Goal: Task Accomplishment & Management: Manage account settings

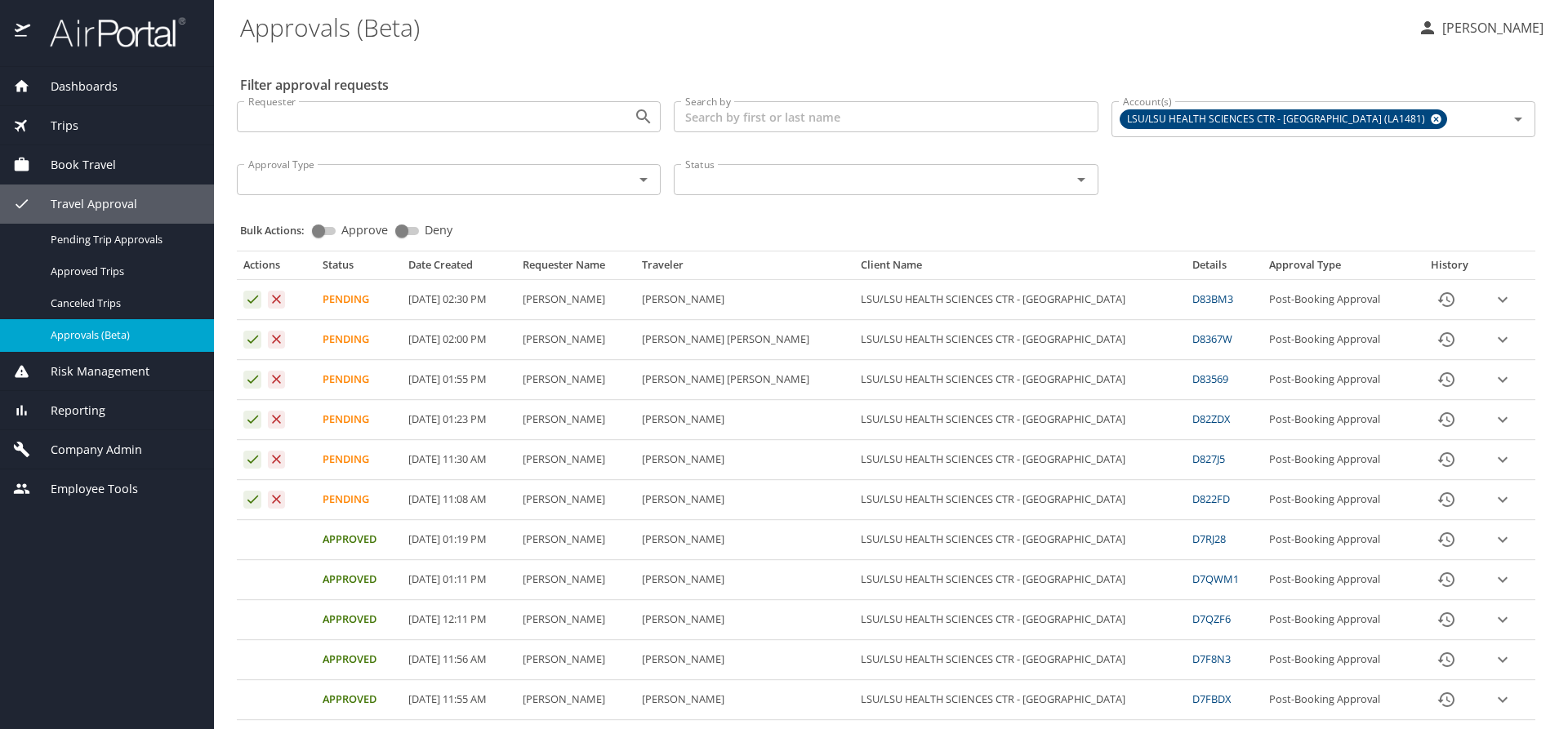
click at [1493, 310] on icon "expand row" at bounding box center [1502, 299] width 20 height 20
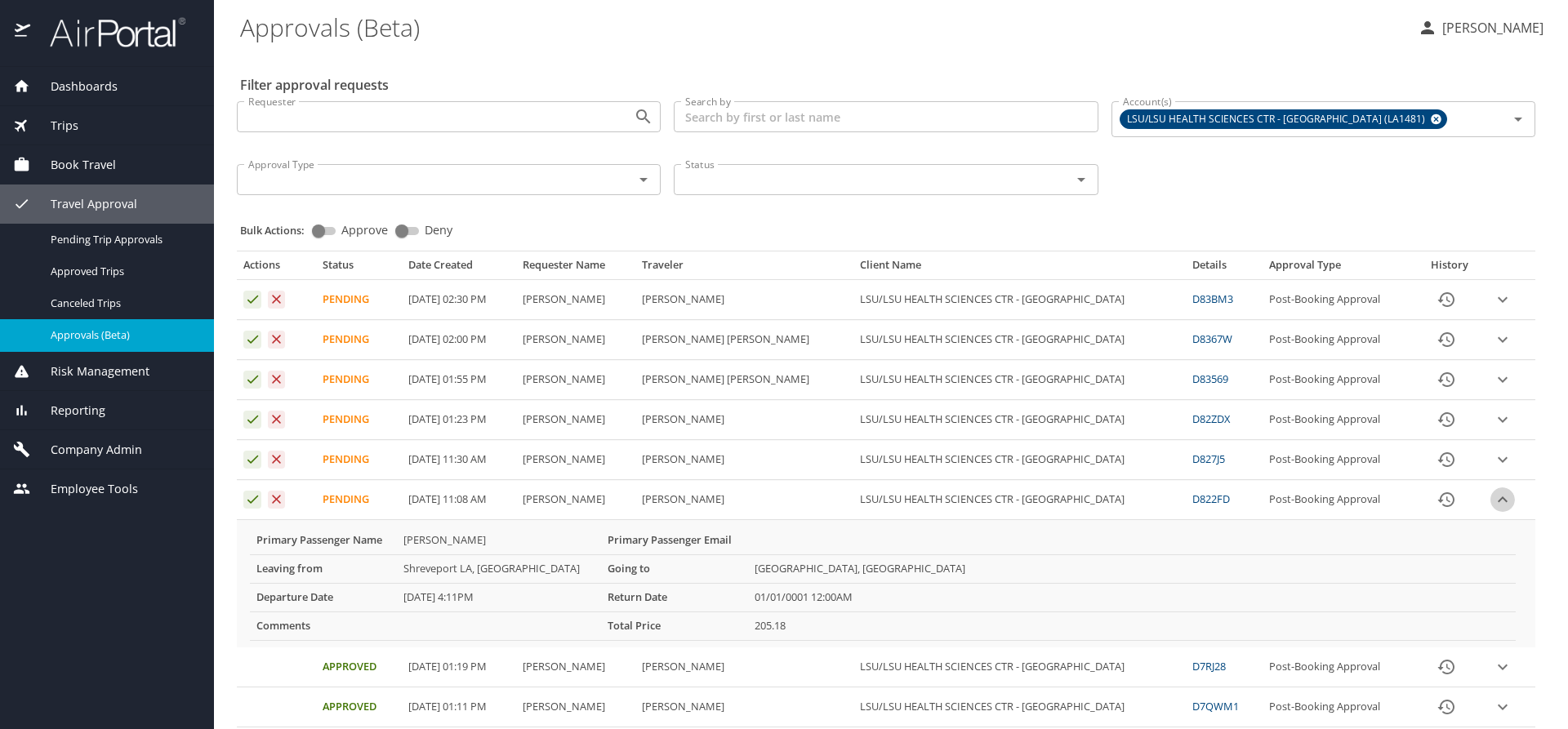
click at [1495, 312] on button "expand row" at bounding box center [1502, 300] width 25 height 25
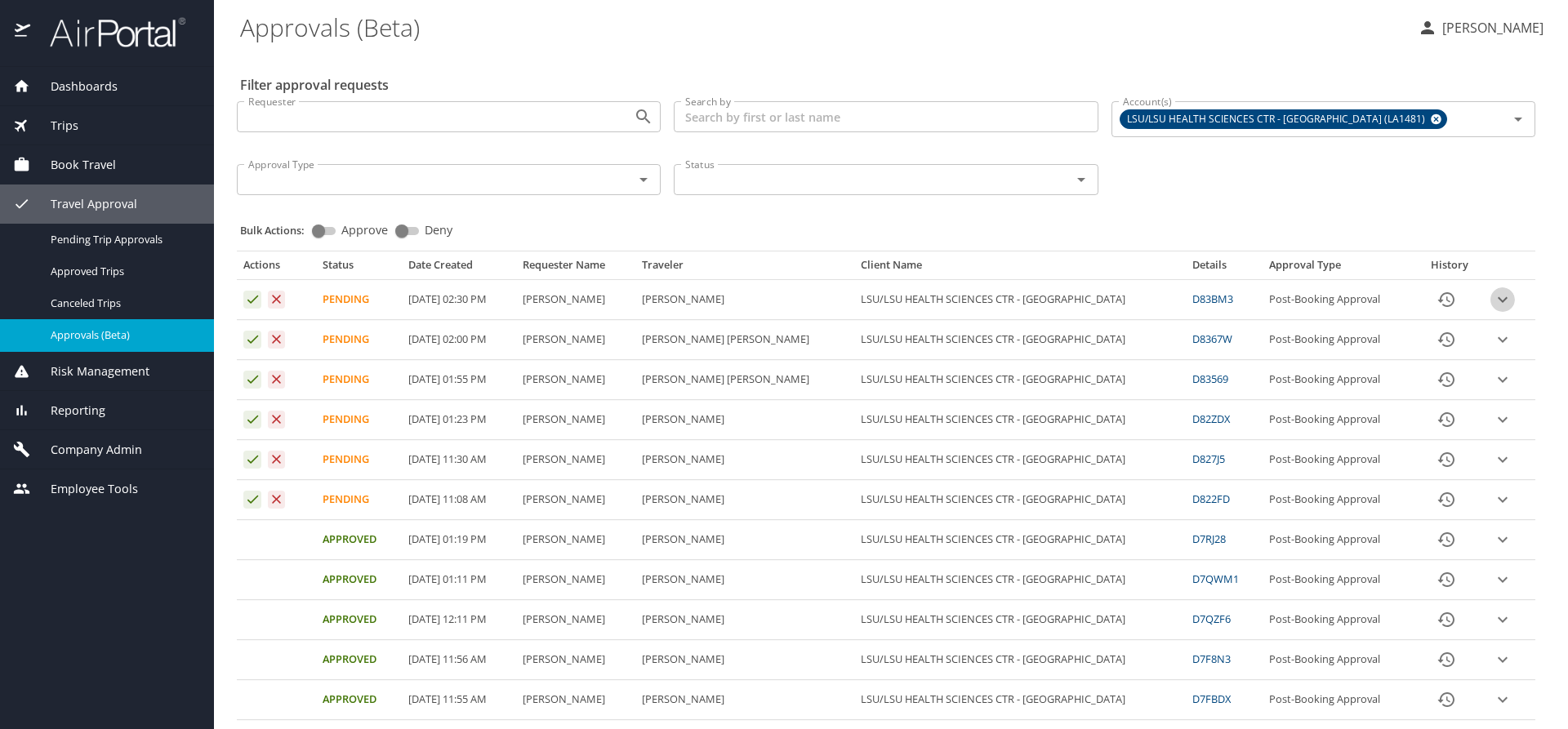
click at [1493, 298] on icon "expand row" at bounding box center [1502, 299] width 20 height 20
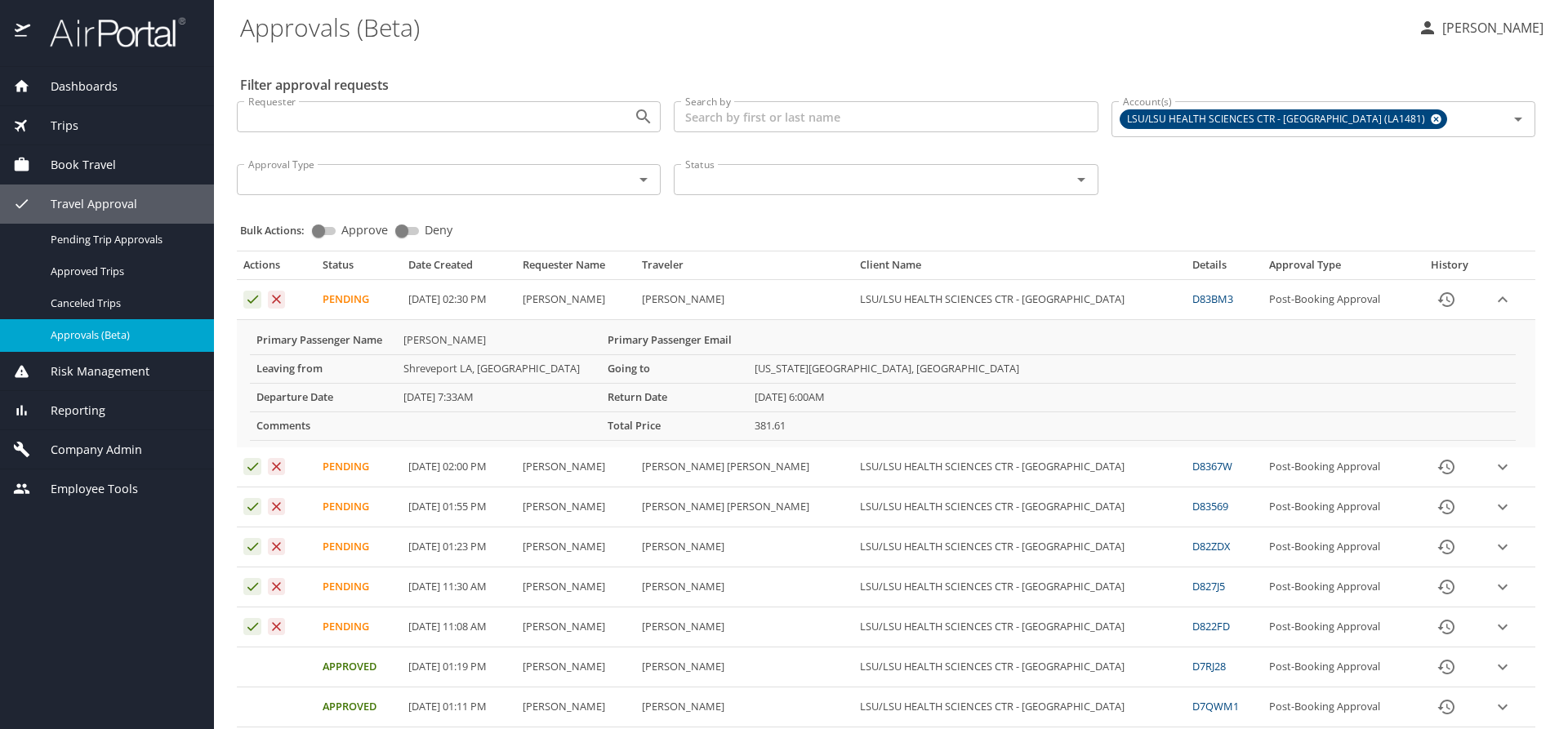
drag, startPoint x: 812, startPoint y: 296, endPoint x: 741, endPoint y: 304, distance: 71.4
click at [730, 304] on td "[PERSON_NAME]" at bounding box center [745, 299] width 218 height 40
copy td "[PERSON_NAME]"
click at [1493, 294] on icon "expand row" at bounding box center [1502, 299] width 20 height 20
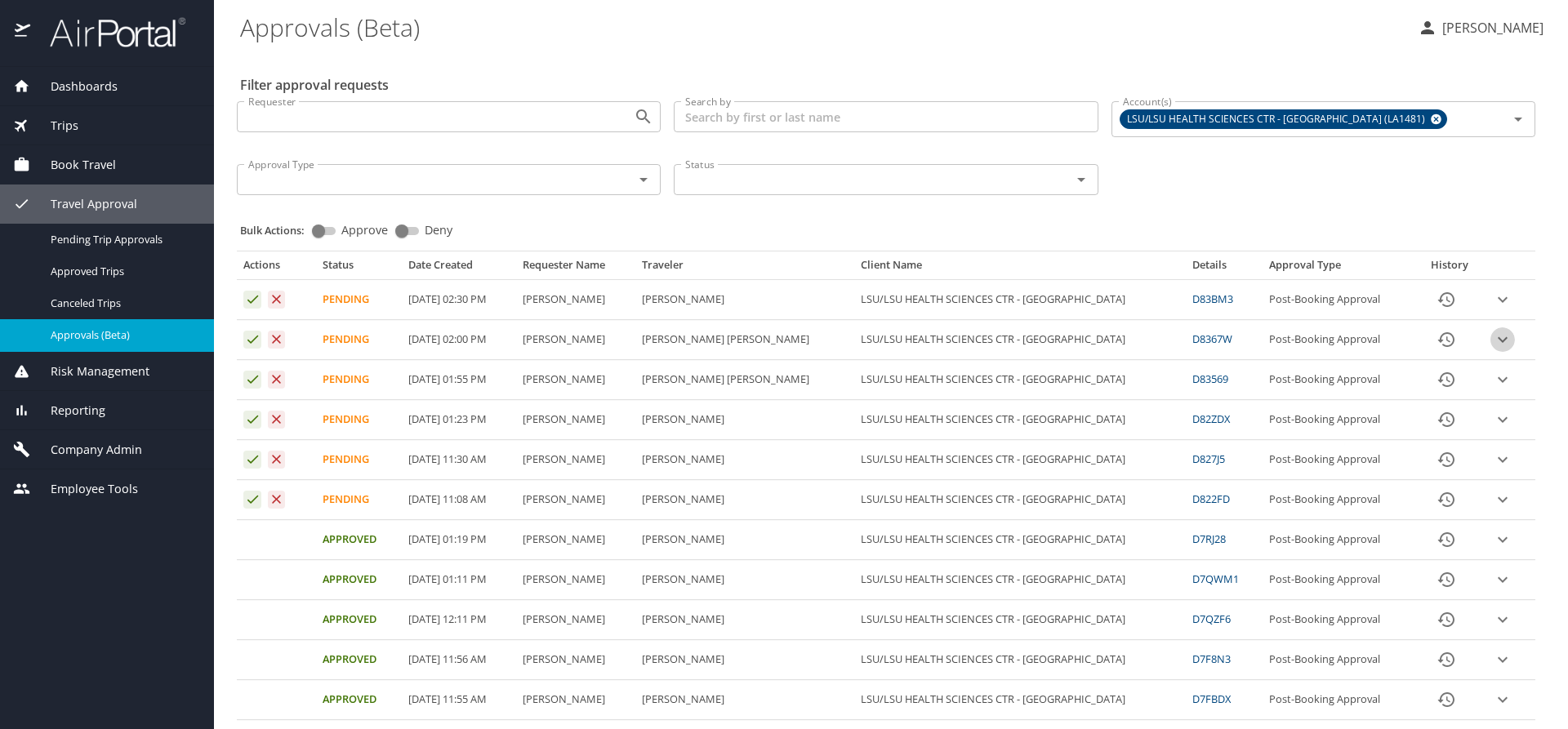
click at [1493, 310] on icon "expand row" at bounding box center [1502, 299] width 20 height 20
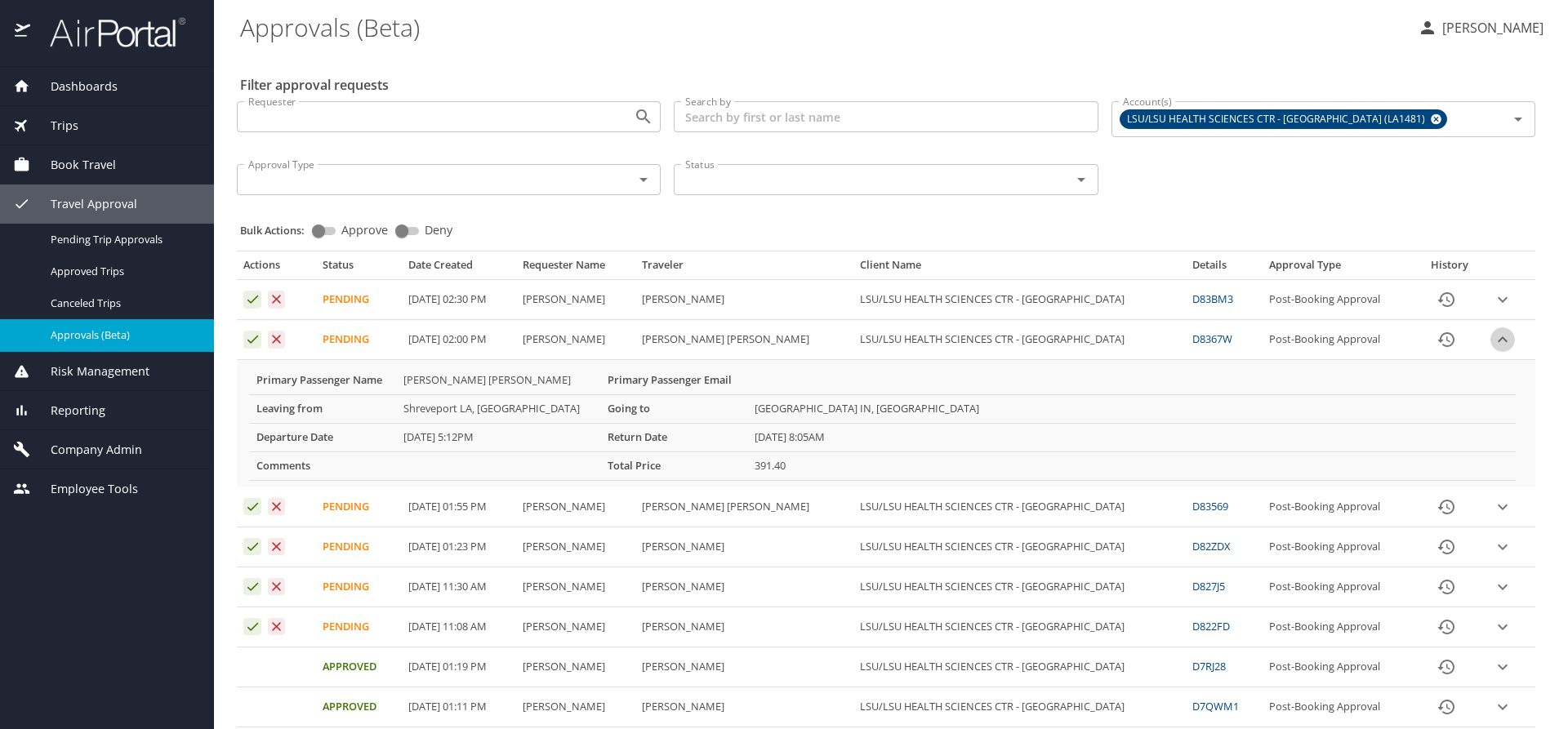
click at [1493, 310] on icon "expand row" at bounding box center [1502, 299] width 20 height 20
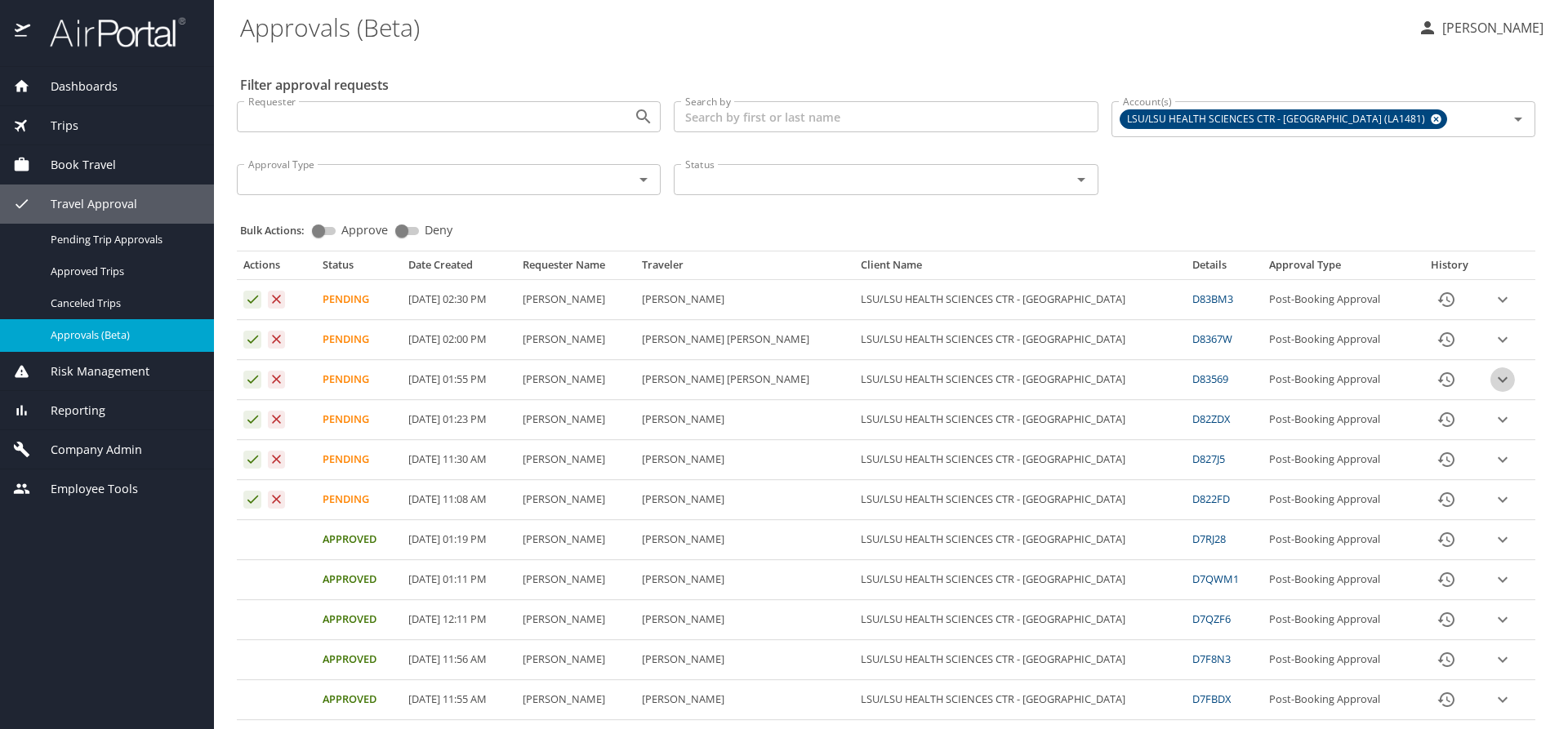
click at [1498, 303] on icon "expand row" at bounding box center [1502, 300] width 10 height 5
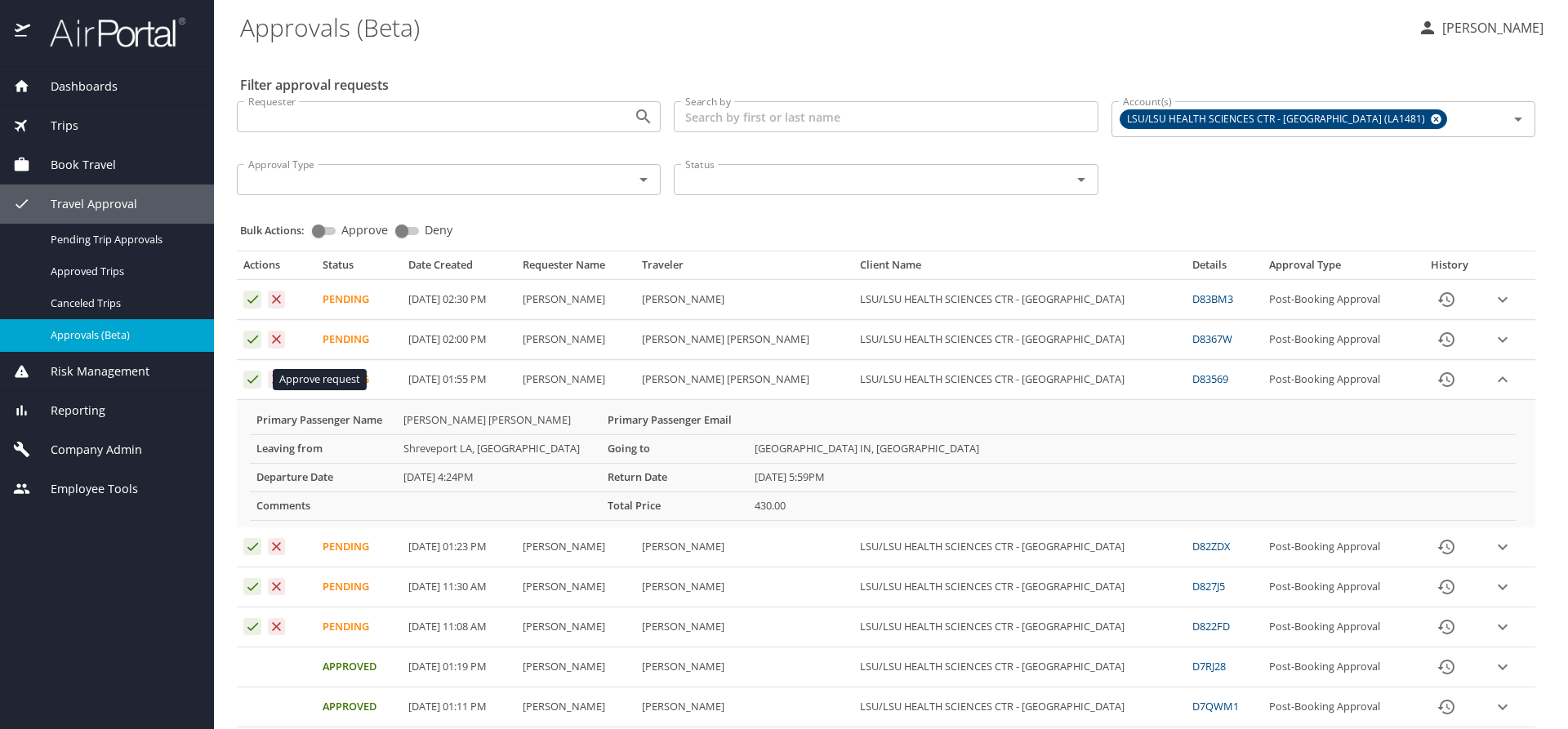
click at [250, 379] on icon "Approval table" at bounding box center [252, 378] width 15 height 15
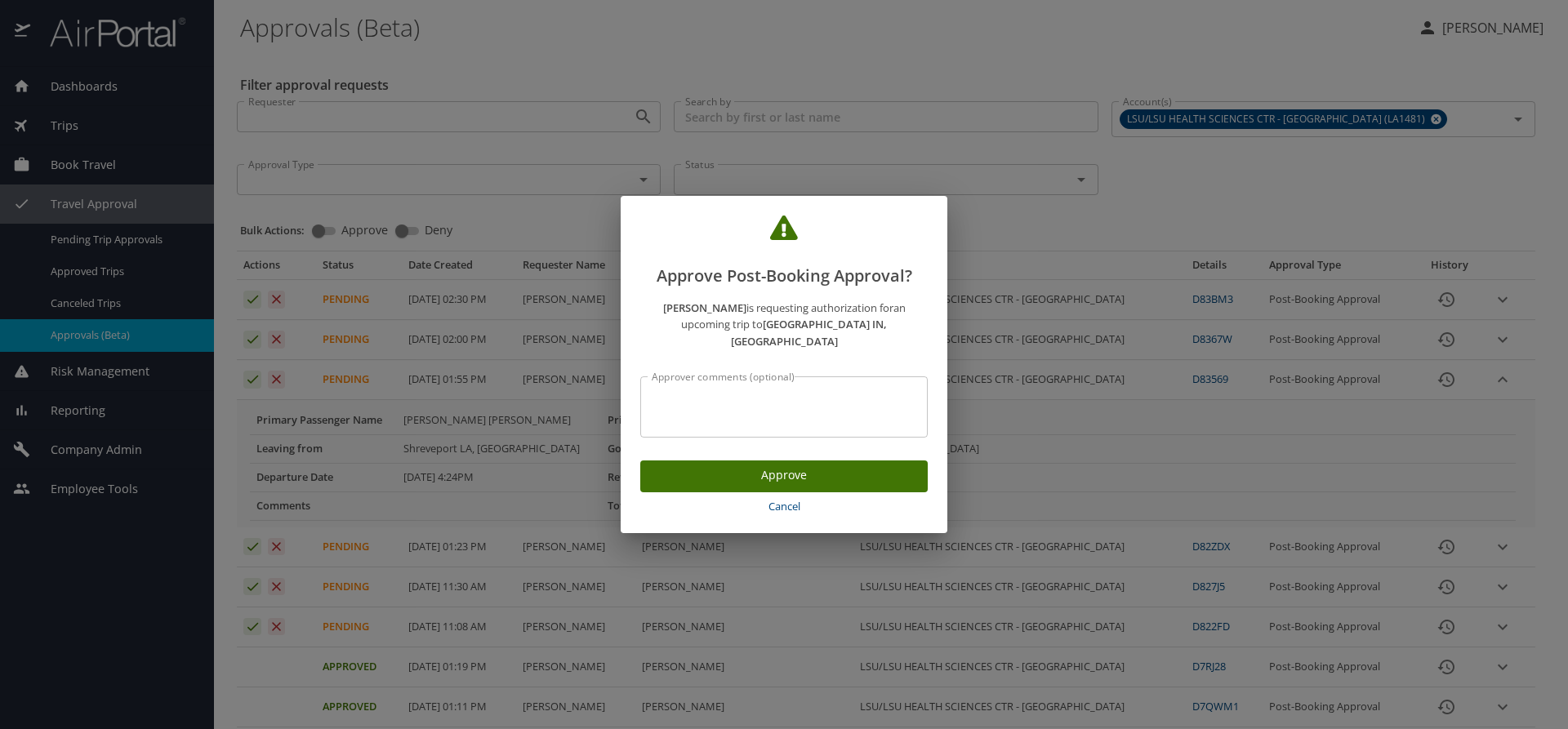
click at [666, 465] on span "Approve" at bounding box center [784, 475] width 261 height 20
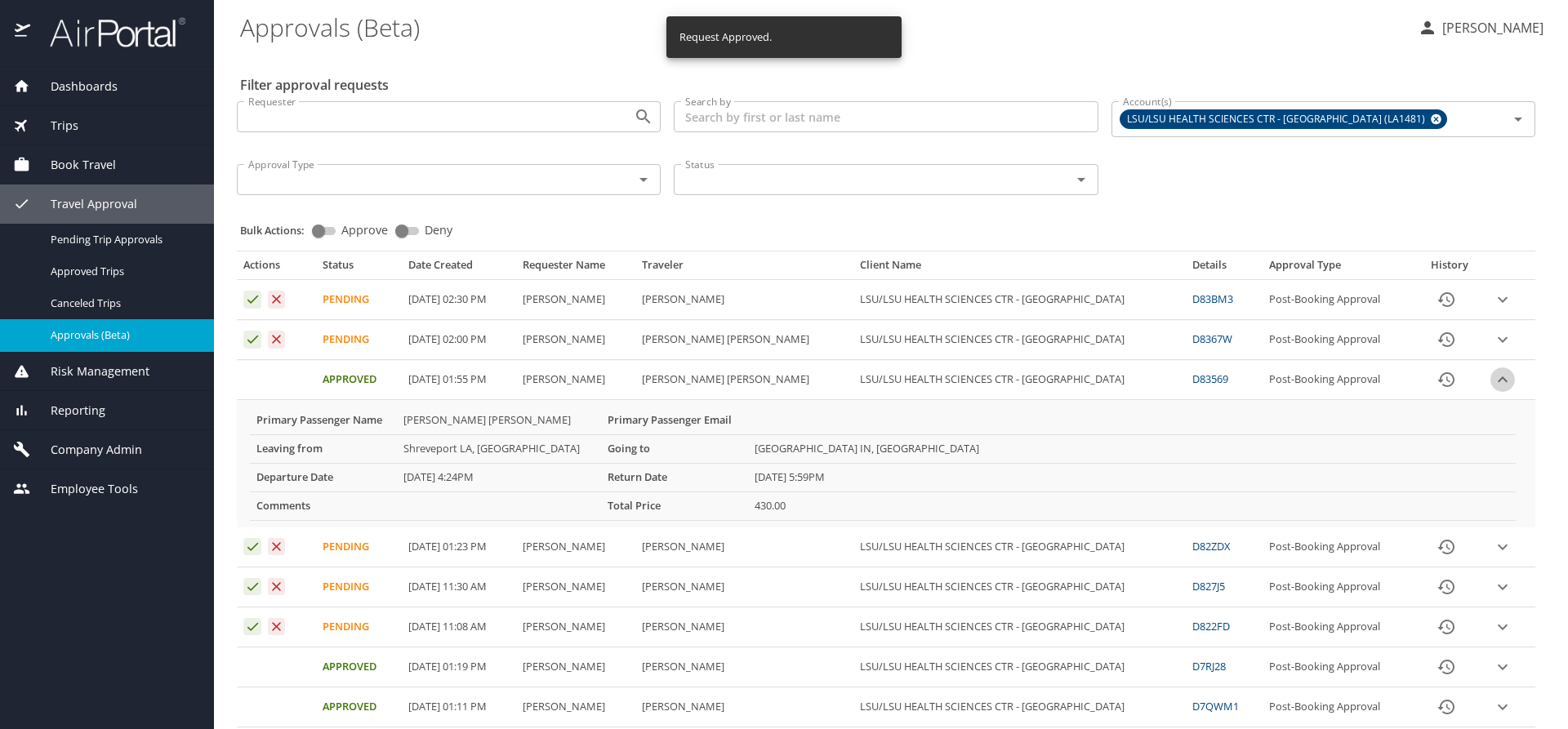
click at [1493, 310] on icon "expand row" at bounding box center [1502, 299] width 20 height 20
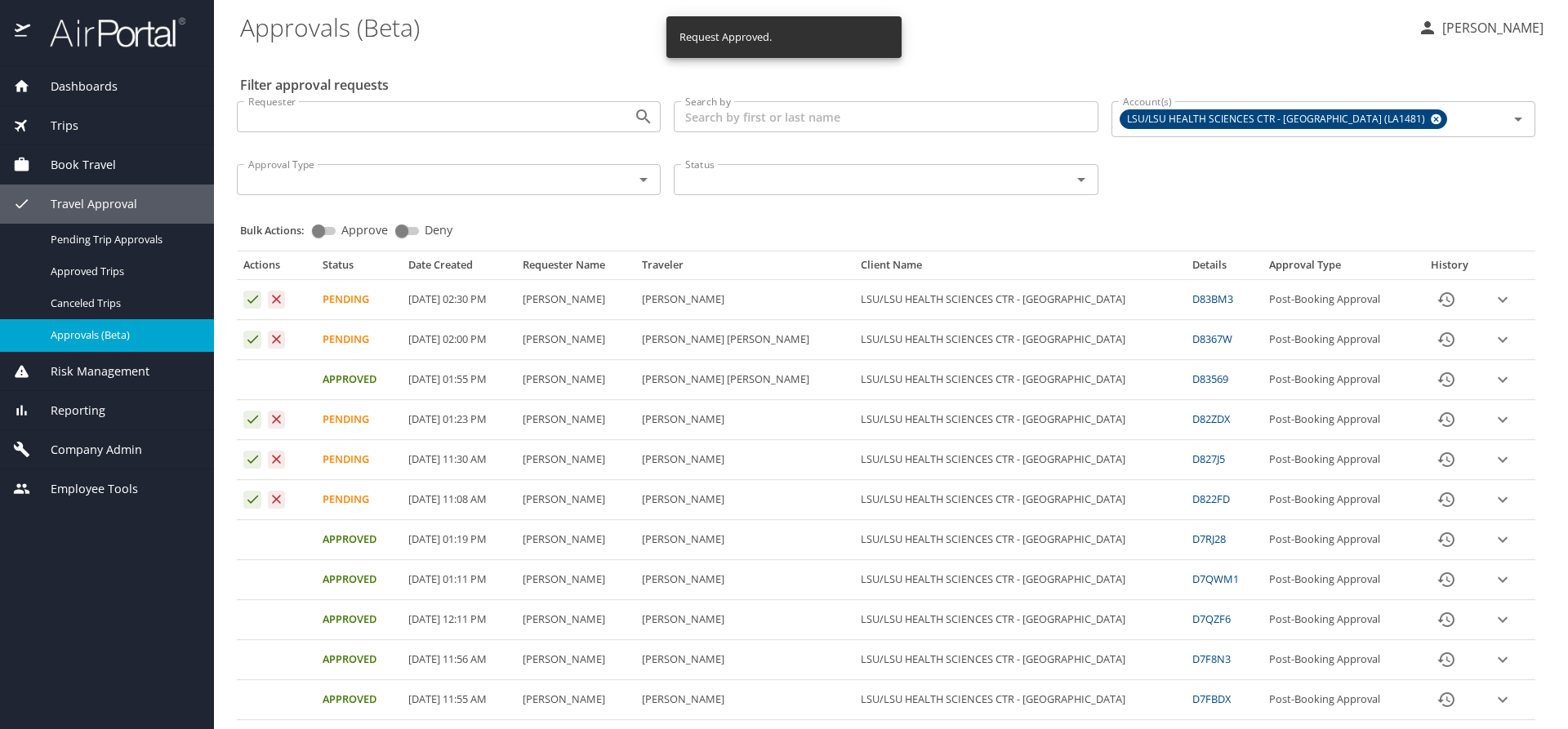
click at [1498, 303] on icon "expand row" at bounding box center [1502, 300] width 10 height 5
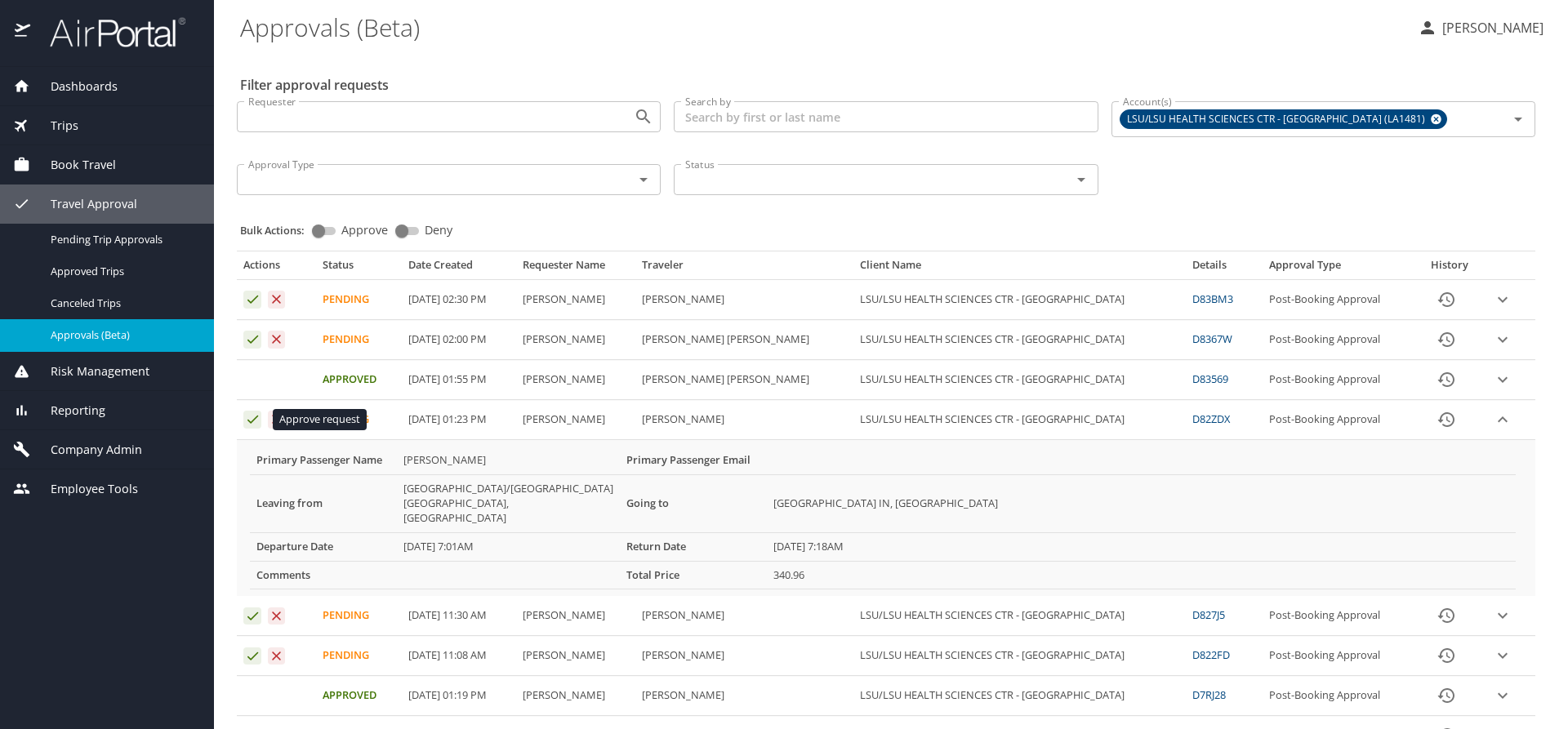
click at [248, 418] on icon "Approval table" at bounding box center [252, 419] width 15 height 15
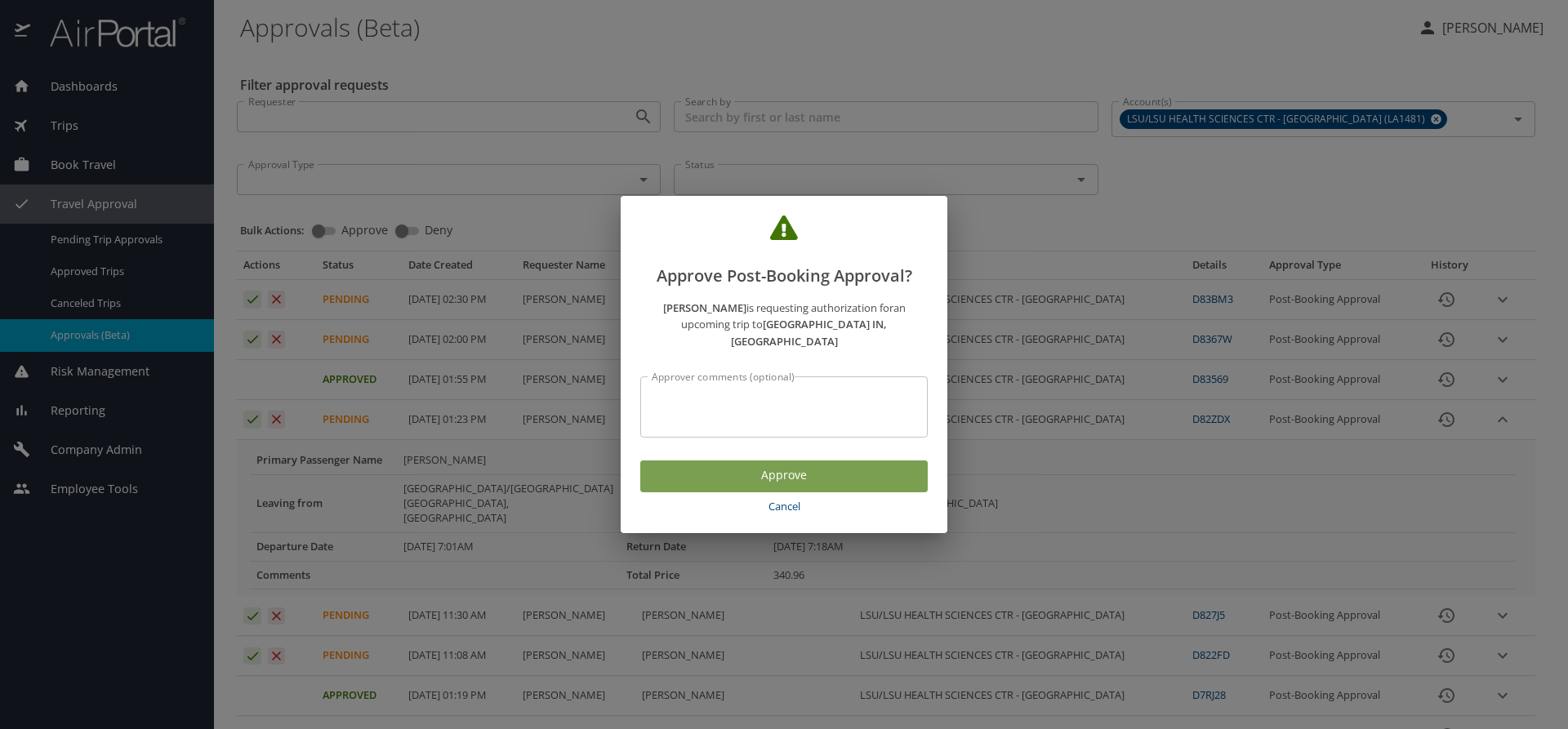
click at [676, 465] on span "Approve" at bounding box center [784, 475] width 261 height 20
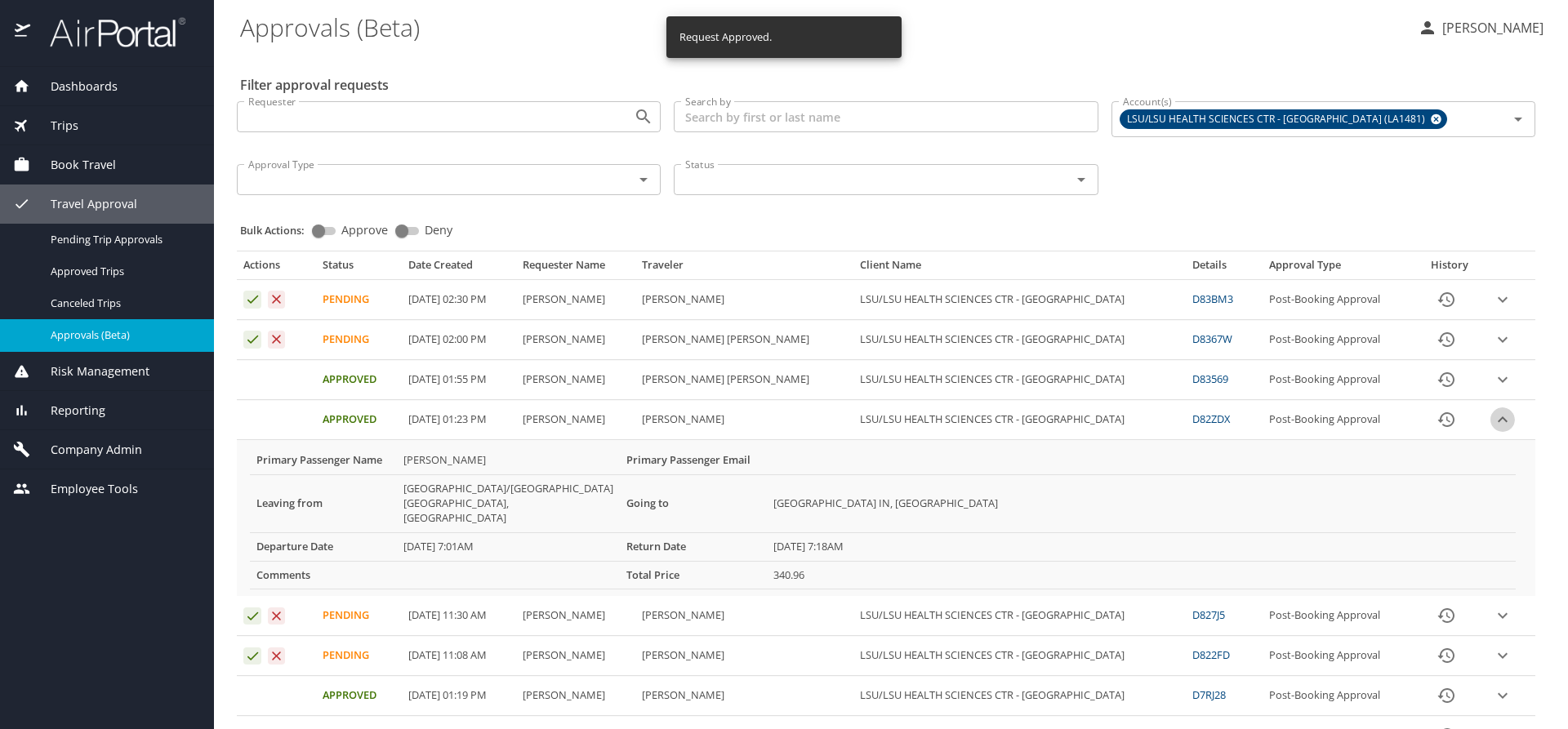
click at [1493, 310] on icon "expand row" at bounding box center [1502, 299] width 20 height 20
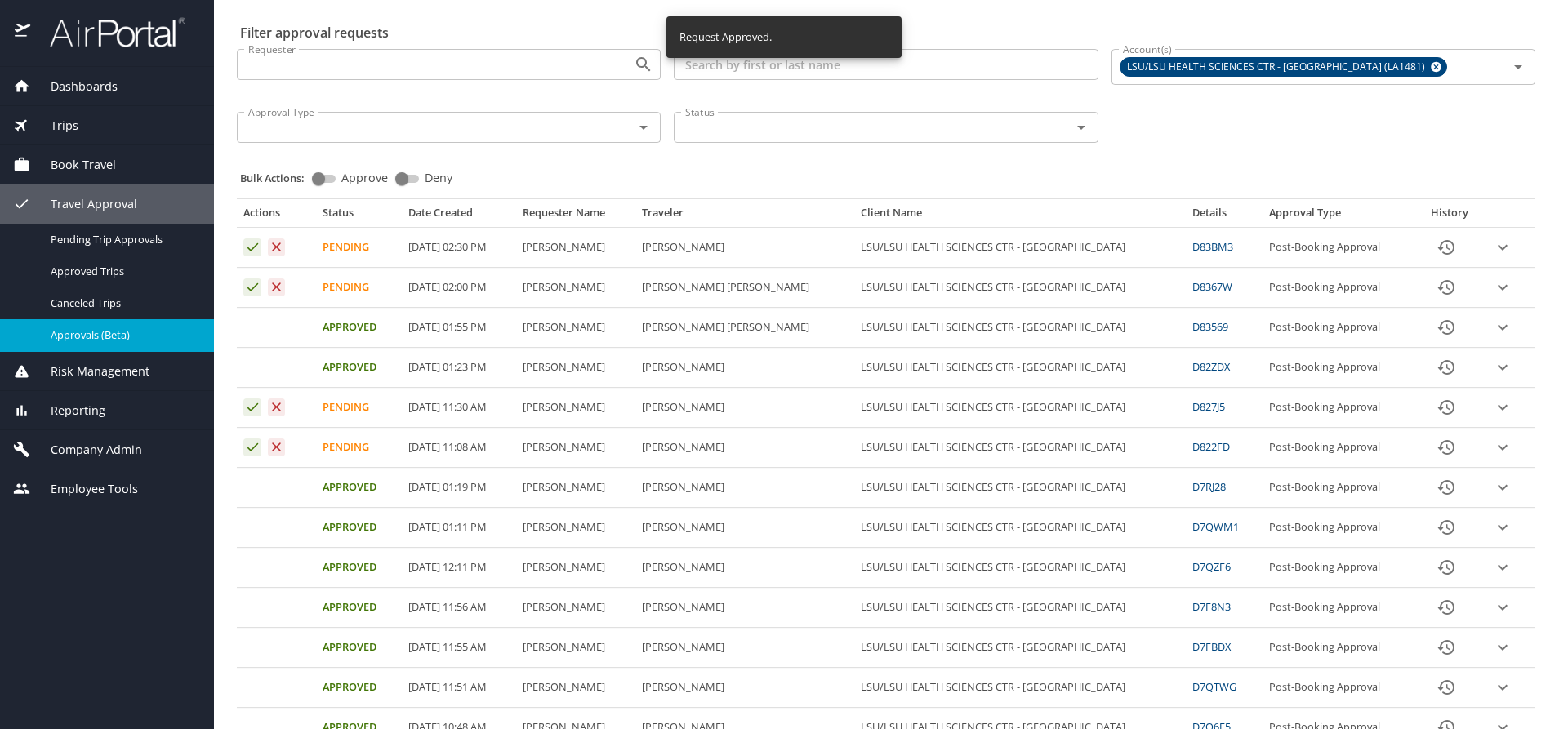
scroll to position [82, 0]
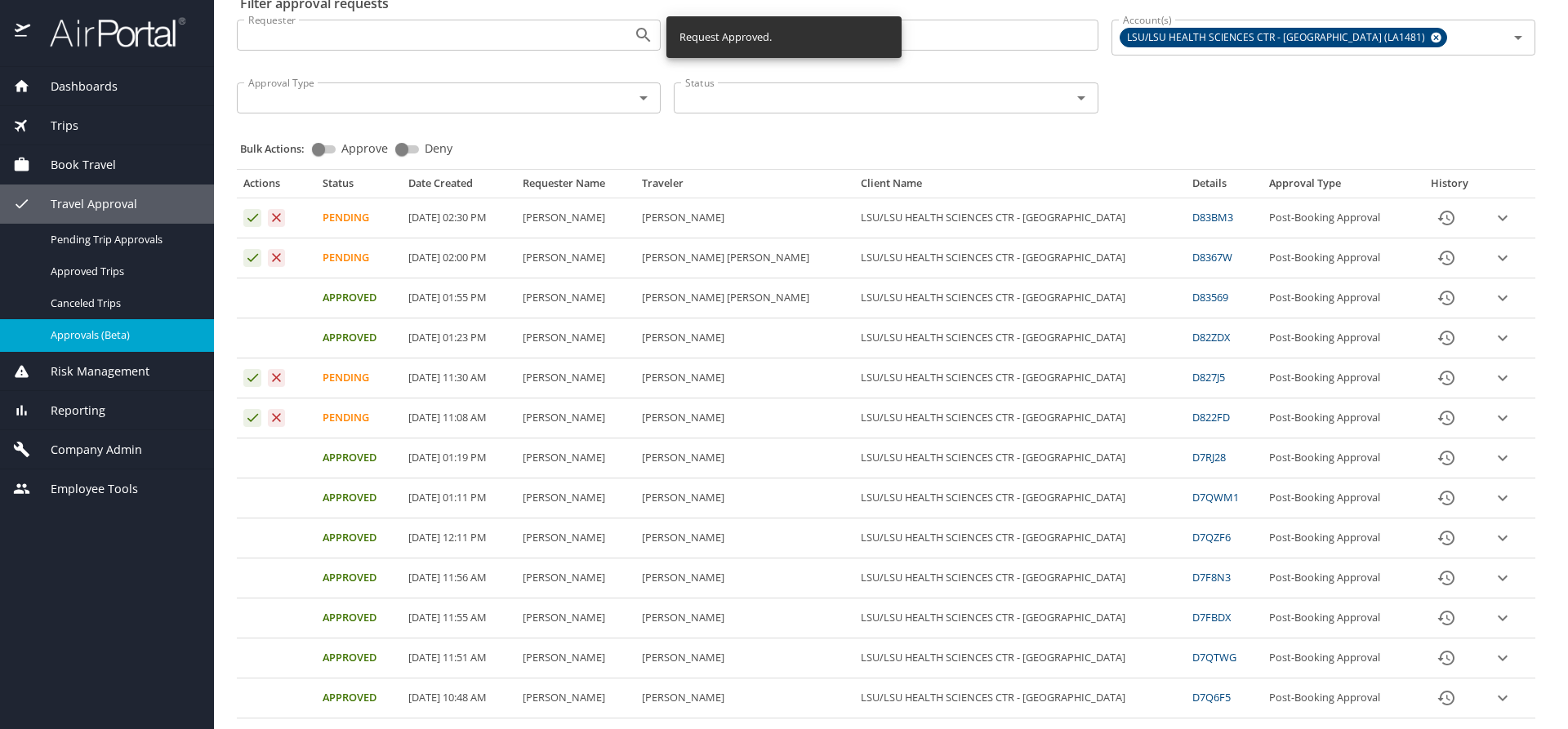
click at [1498, 221] on icon "expand row" at bounding box center [1502, 218] width 10 height 5
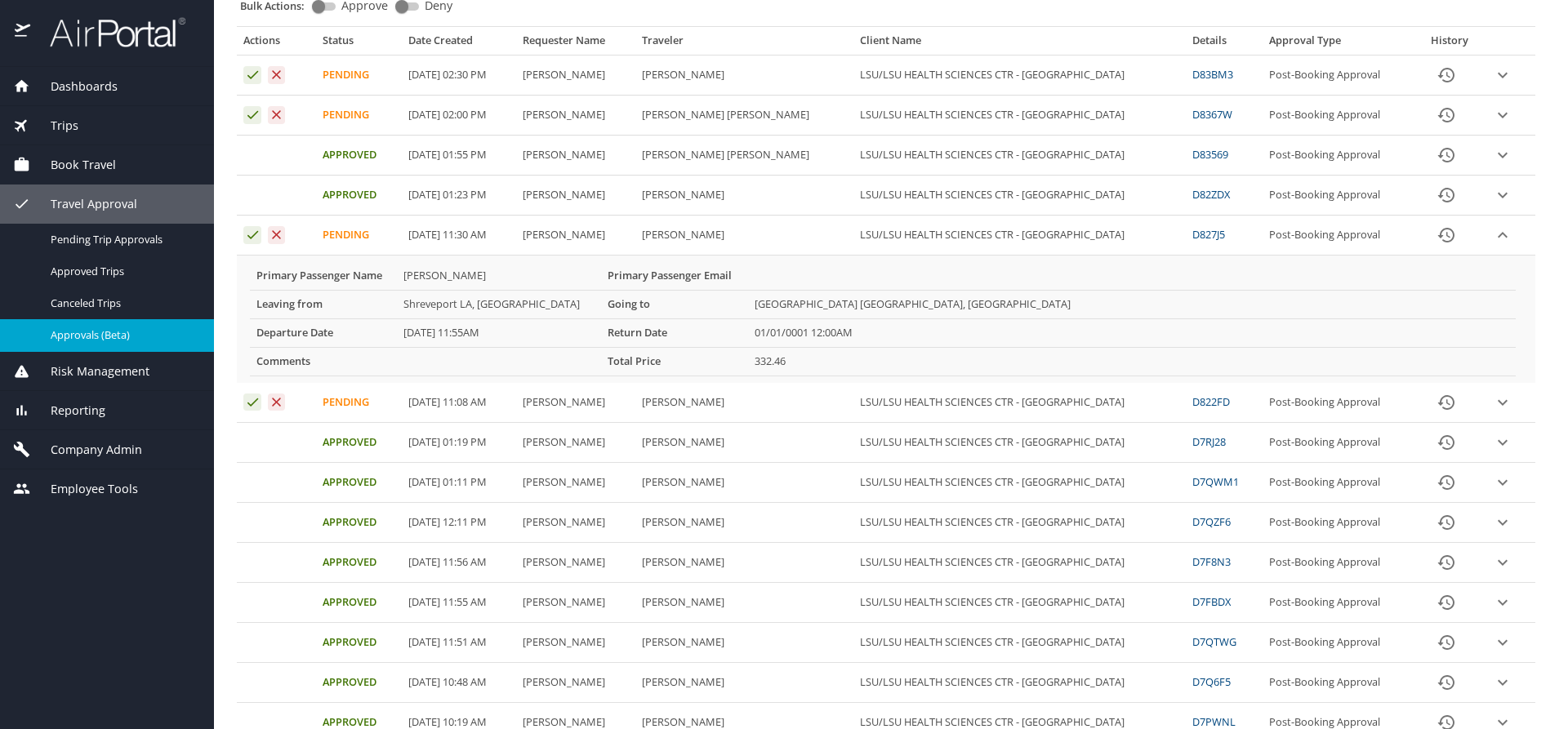
scroll to position [157, 0]
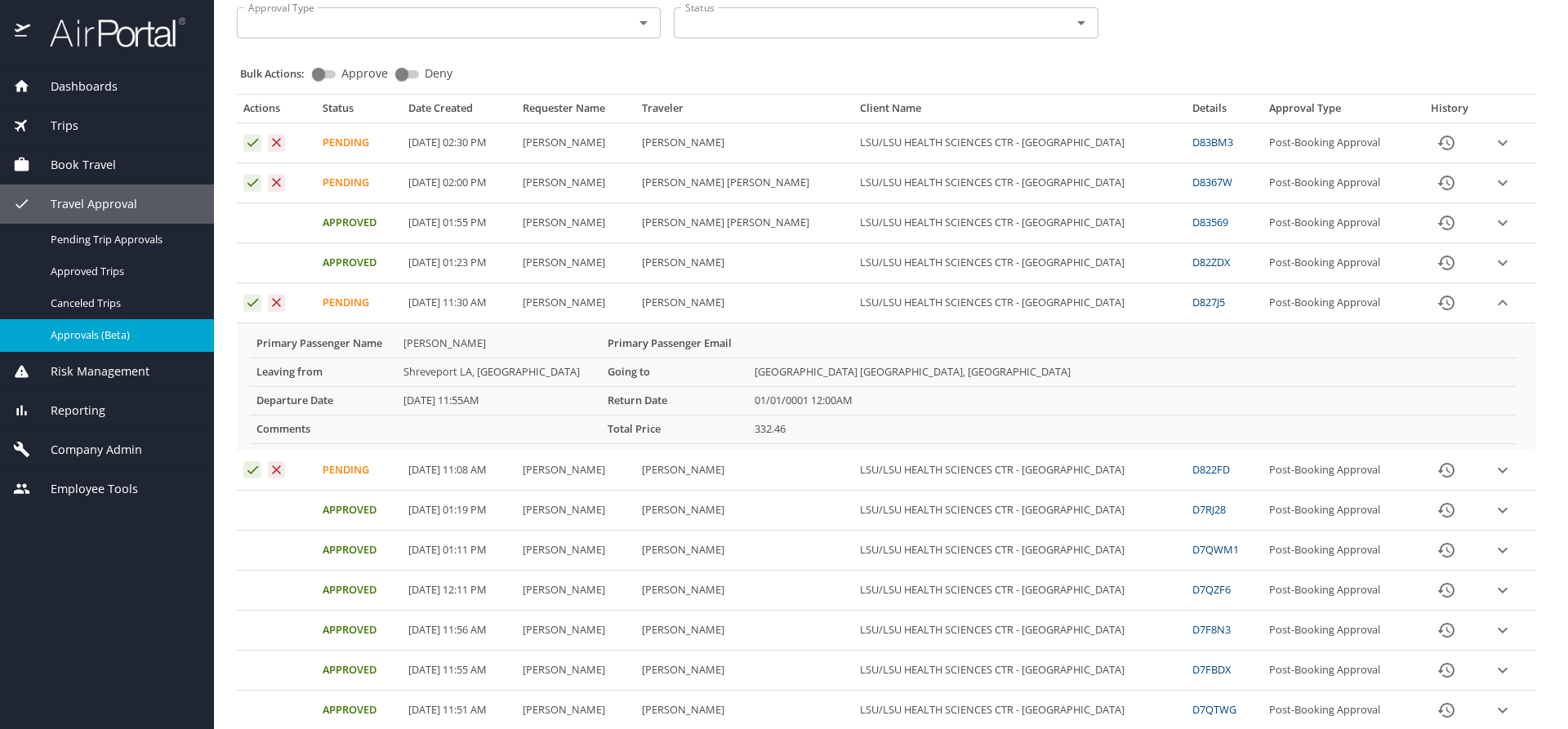
click at [1493, 153] on icon "expand row" at bounding box center [1502, 143] width 20 height 20
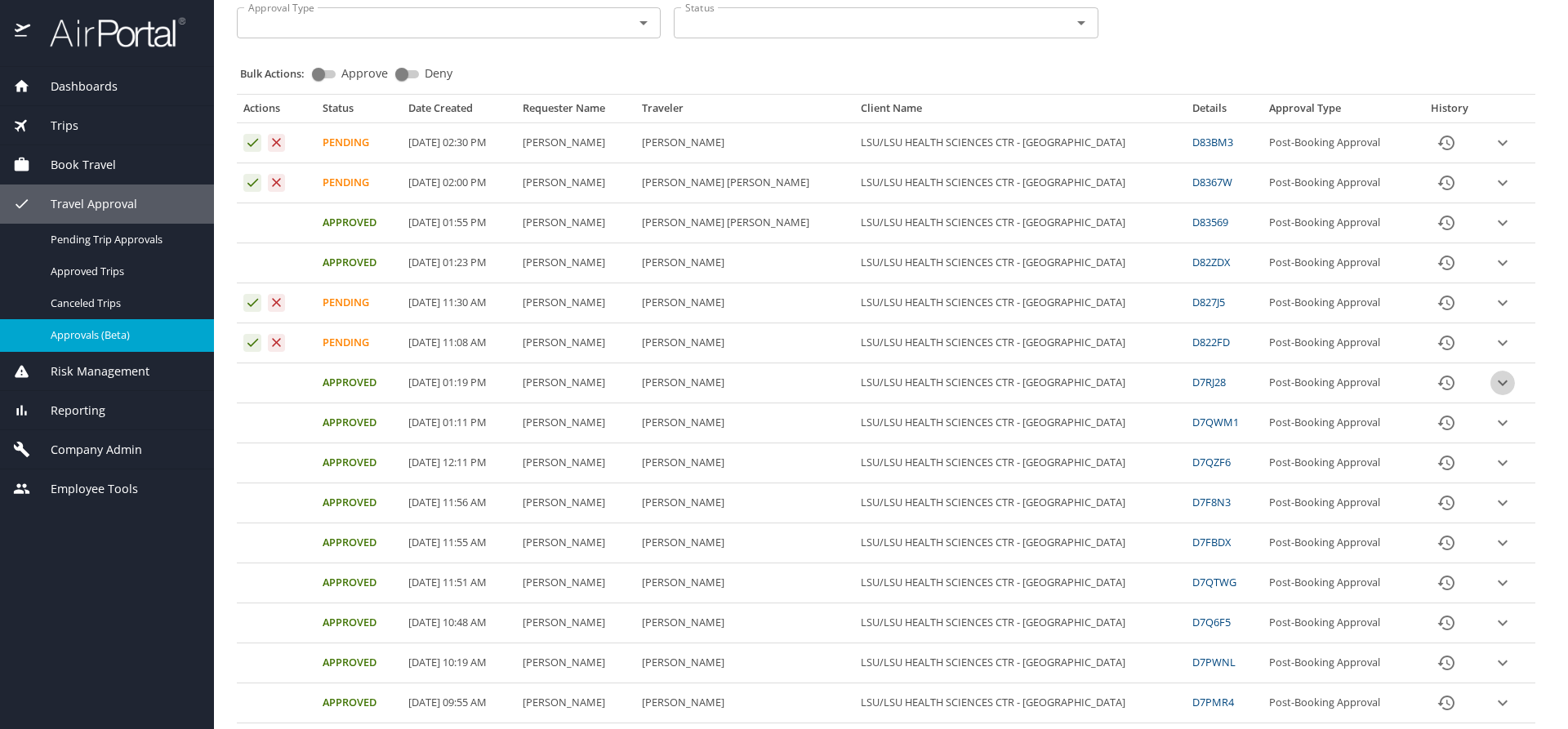
click at [1493, 153] on icon "expand row" at bounding box center [1502, 143] width 20 height 20
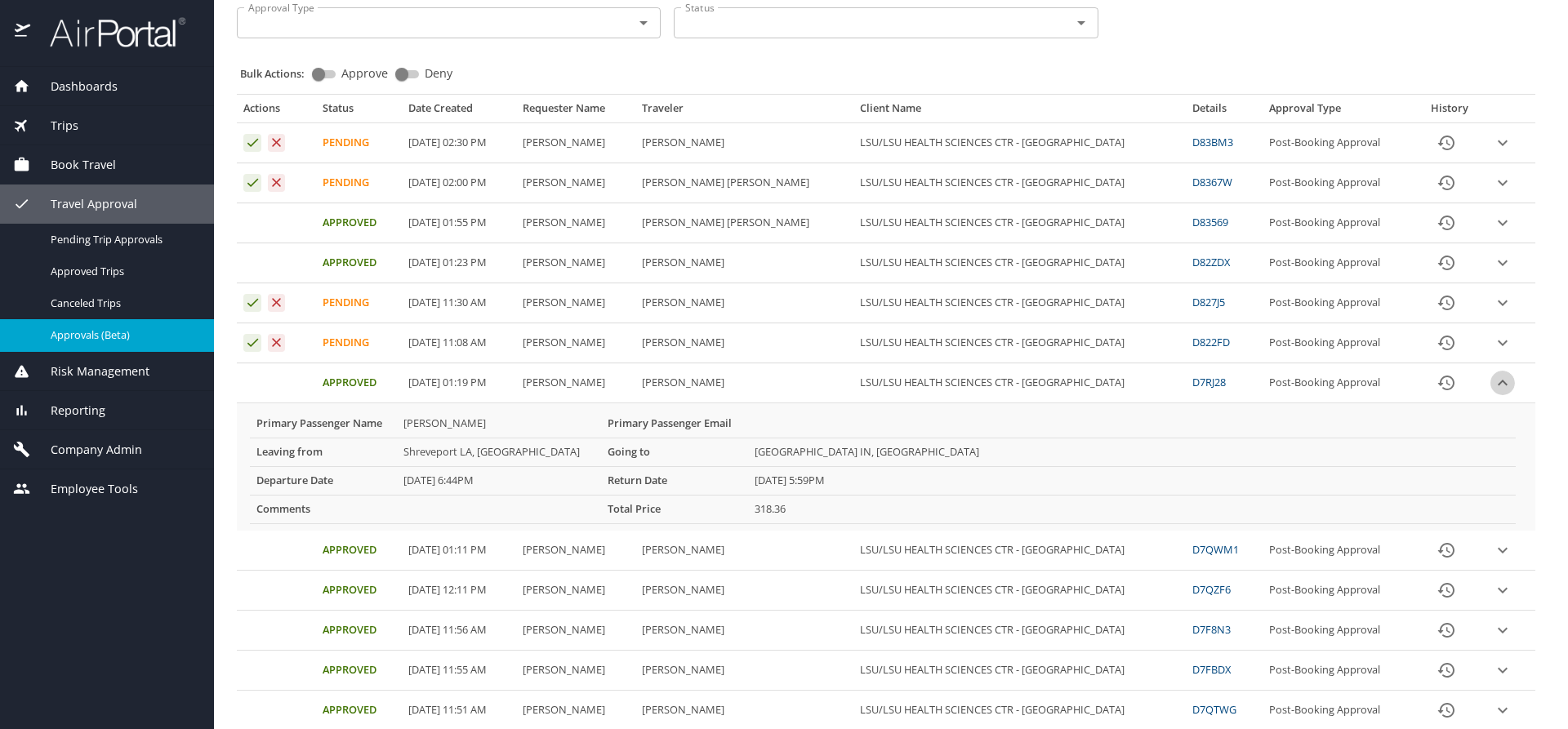
click at [1498, 147] on icon "expand row" at bounding box center [1502, 143] width 10 height 5
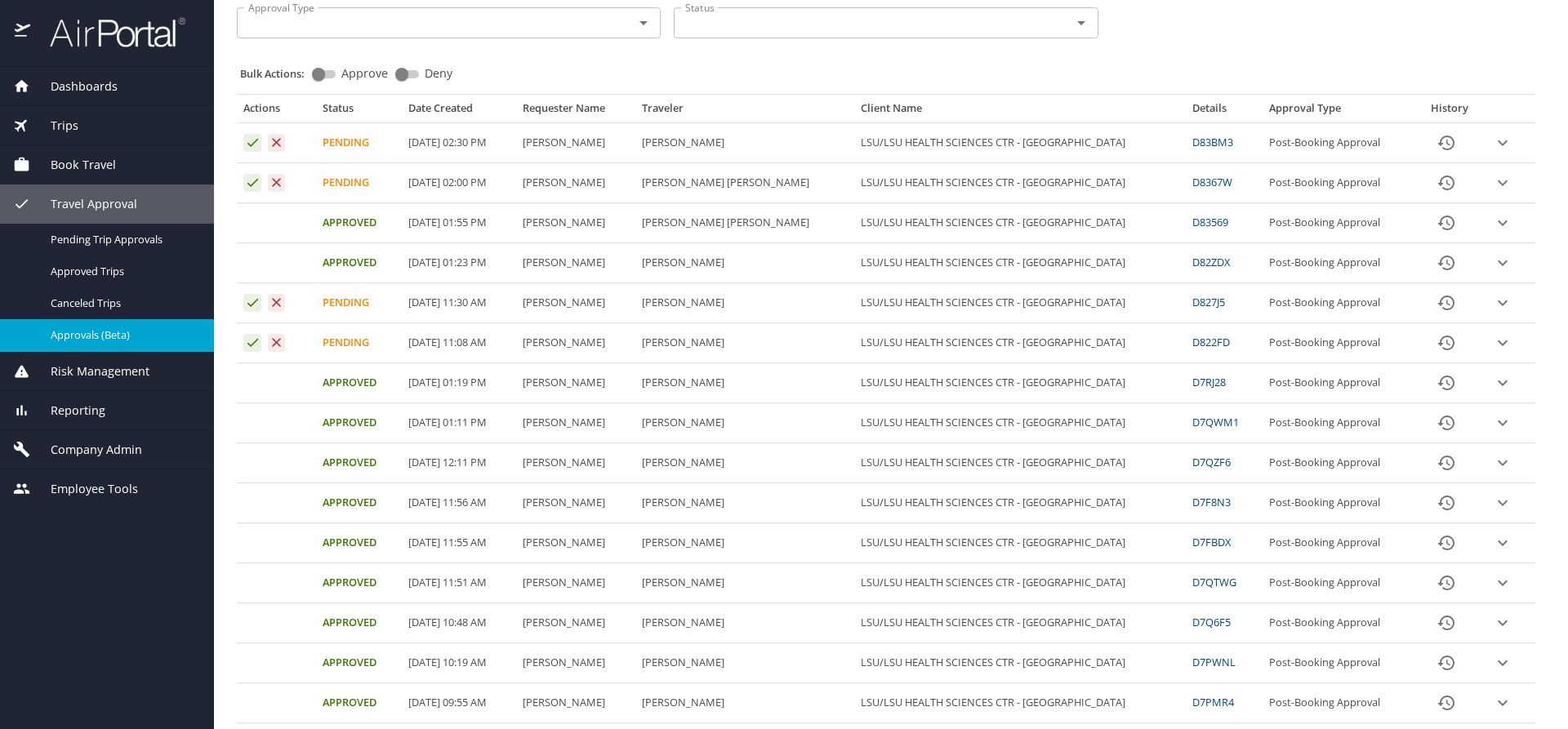
click at [1493, 153] on icon "expand row" at bounding box center [1502, 143] width 20 height 20
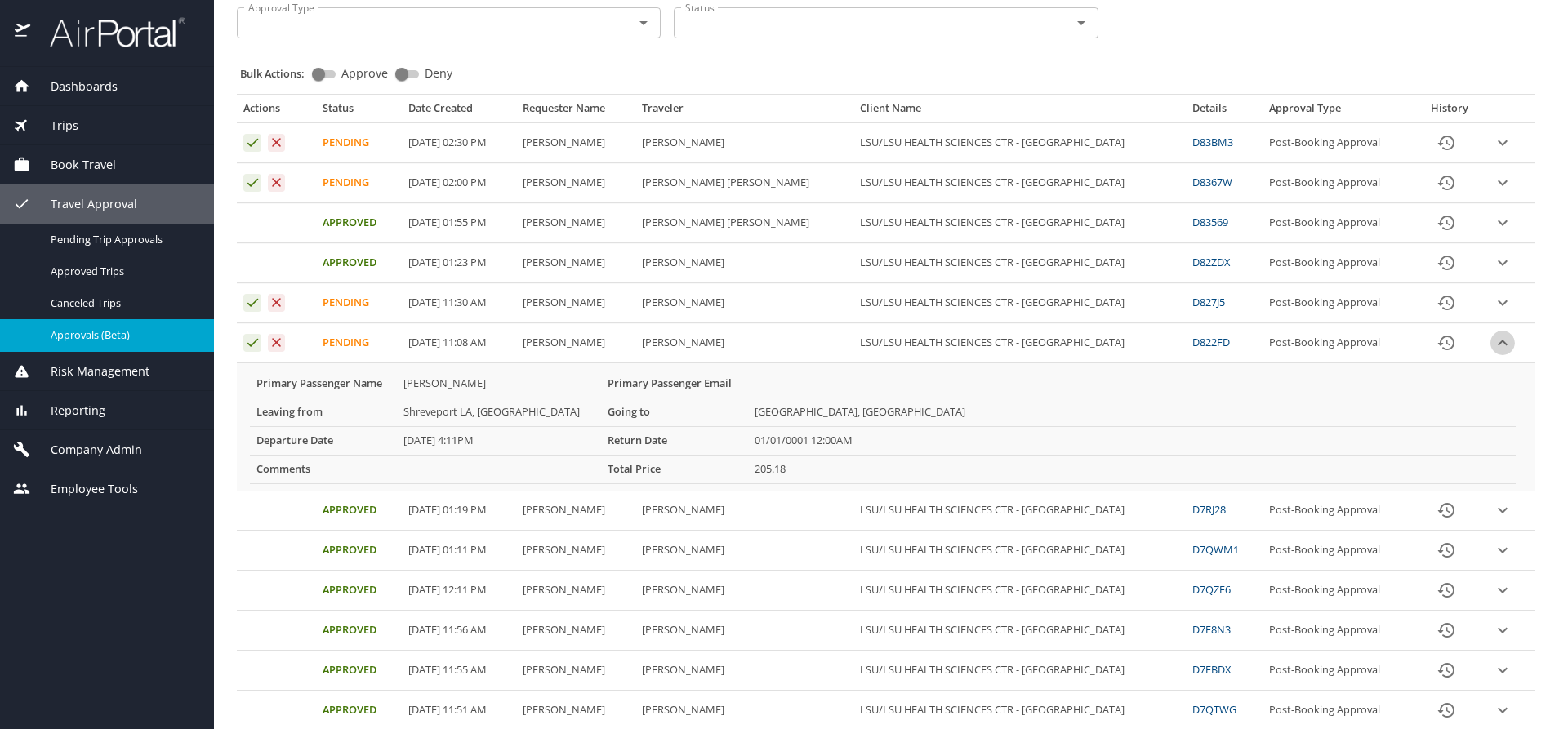
click at [1493, 153] on icon "expand row" at bounding box center [1502, 143] width 20 height 20
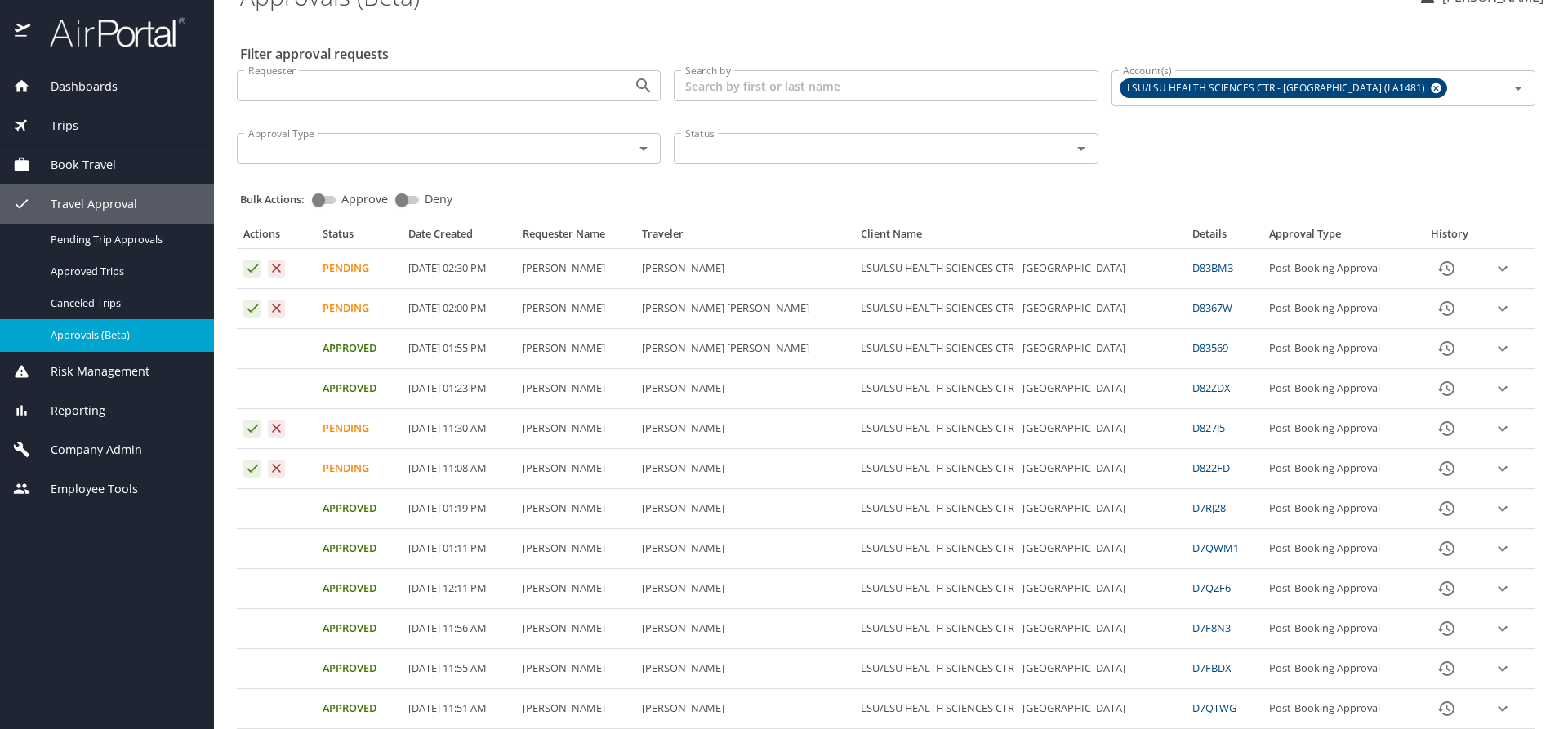
scroll to position [0, 0]
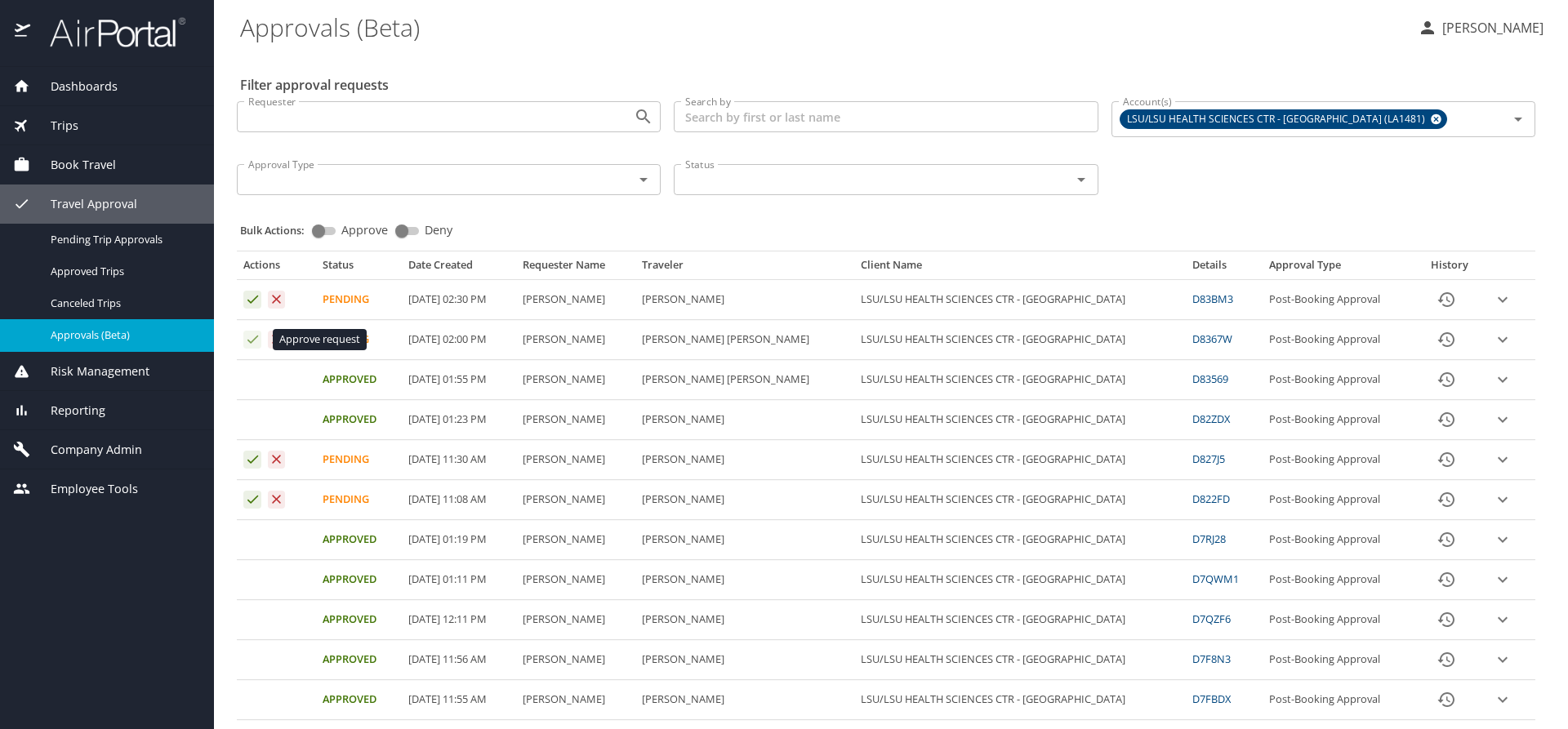
click at [249, 336] on icon "Approval table" at bounding box center [252, 338] width 15 height 15
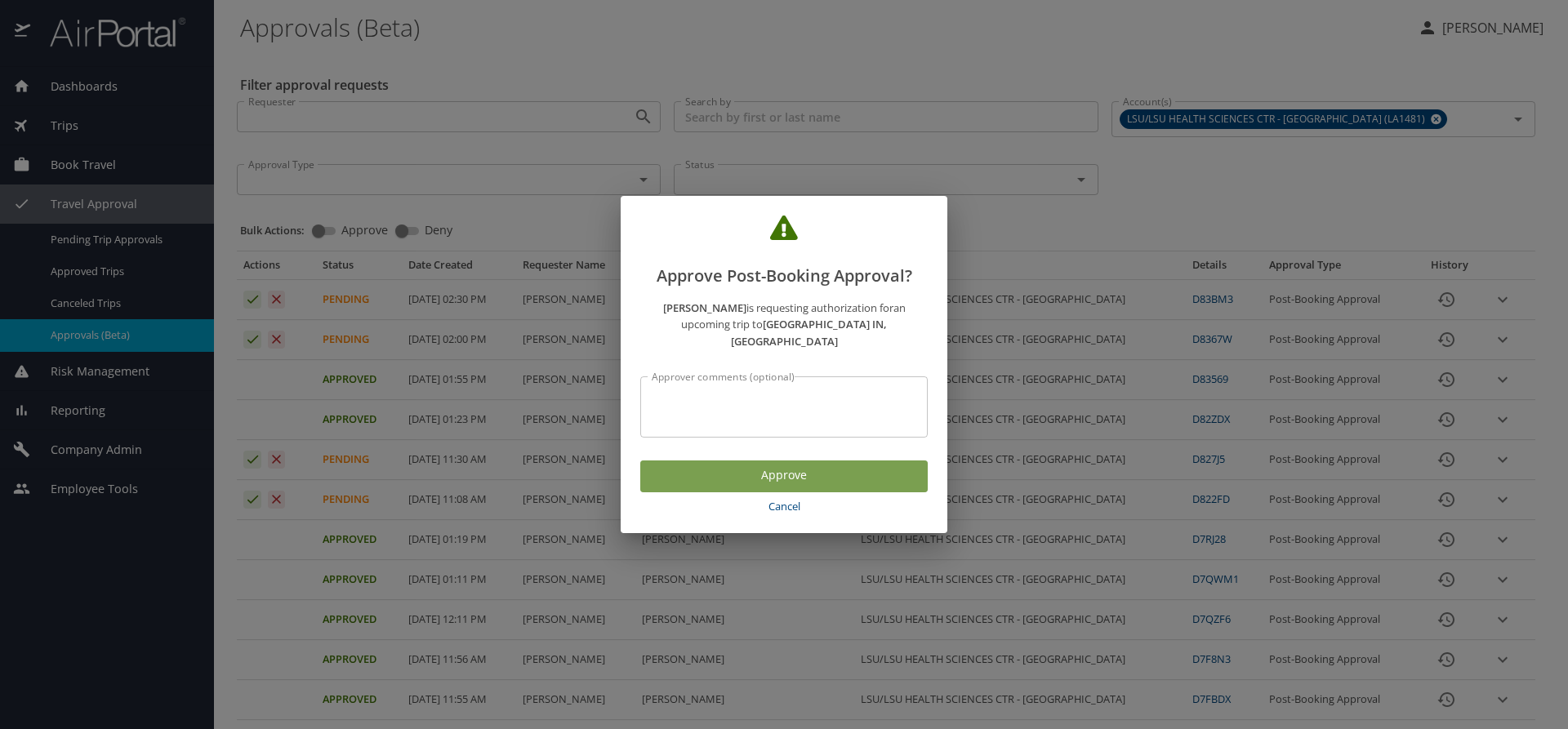
click at [686, 470] on span "Approve" at bounding box center [784, 475] width 261 height 20
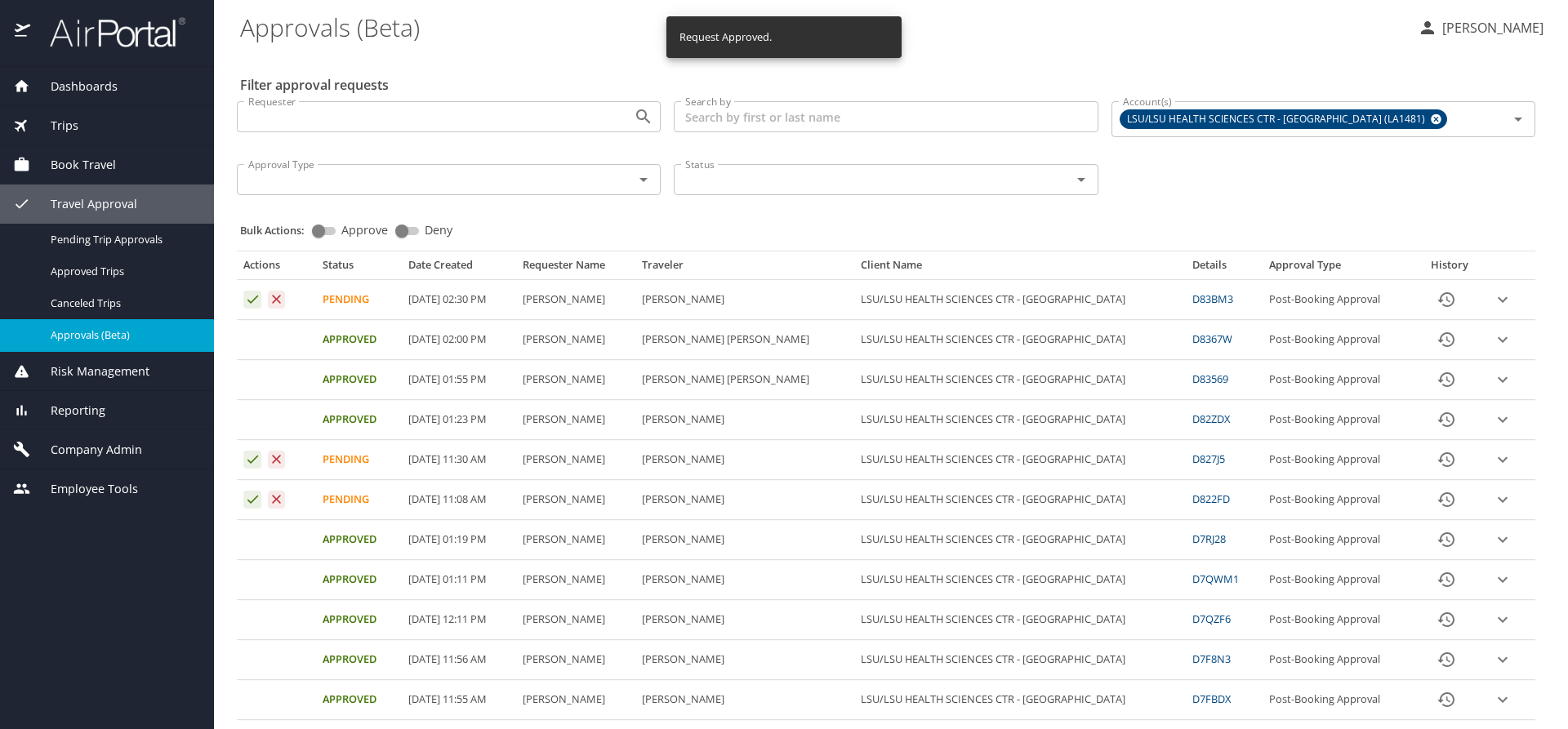
click at [743, 216] on div "Bulk Actions: Approve Deny" at bounding box center [891, 223] width 1302 height 36
